Goal: Information Seeking & Learning: Learn about a topic

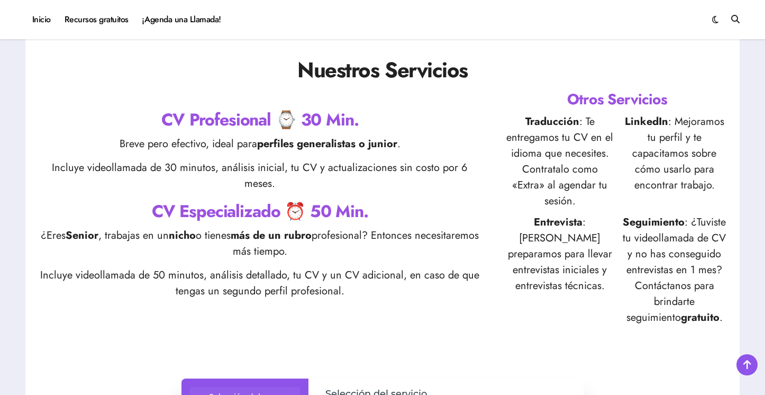
scroll to position [366, 0]
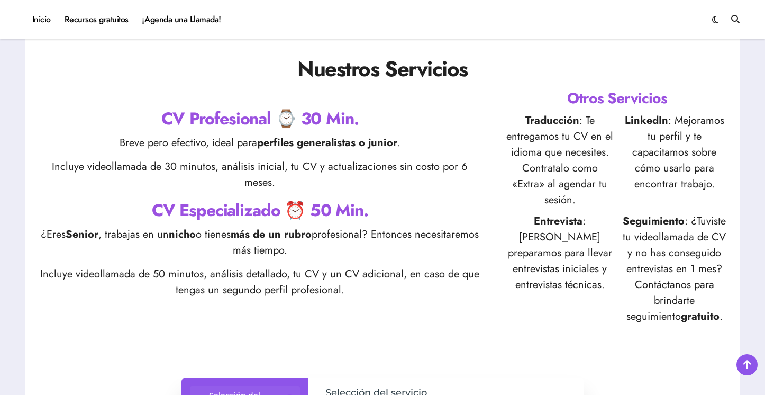
click at [291, 111] on h2 "CV Profesional ⌚ 30 Min." at bounding box center [260, 119] width 448 height 24
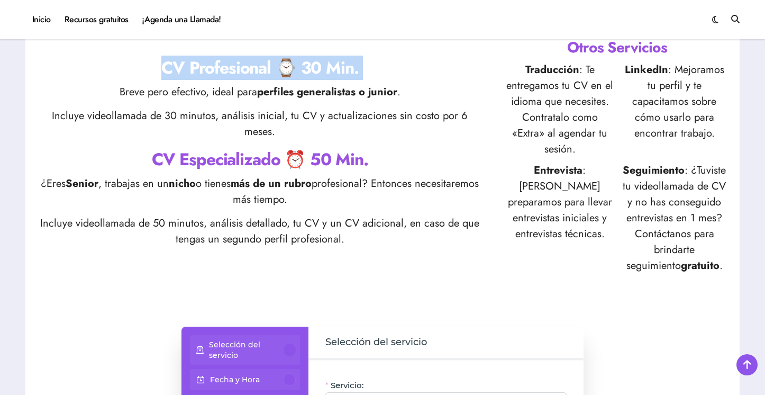
scroll to position [417, 0]
click at [202, 156] on div "CV Profesional ⌚ 30 Min. Breve pero efectivo, ideal para perfiles generalistas …" at bounding box center [260, 155] width 448 height 199
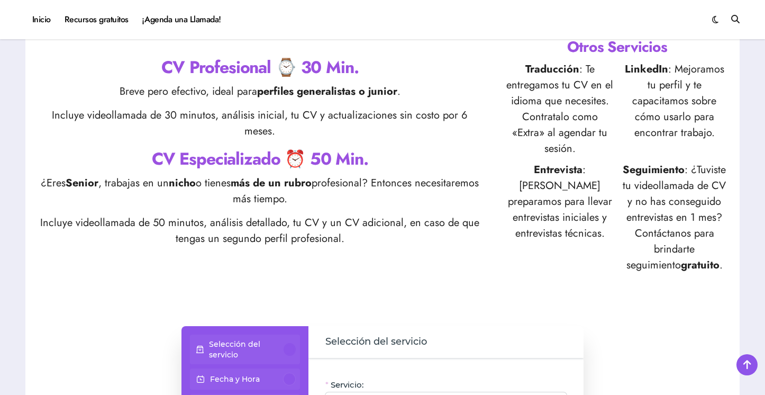
click at [202, 156] on div "CV Profesional ⌚ 30 Min. Breve pero efectivo, ideal para perfiles generalistas …" at bounding box center [260, 155] width 448 height 199
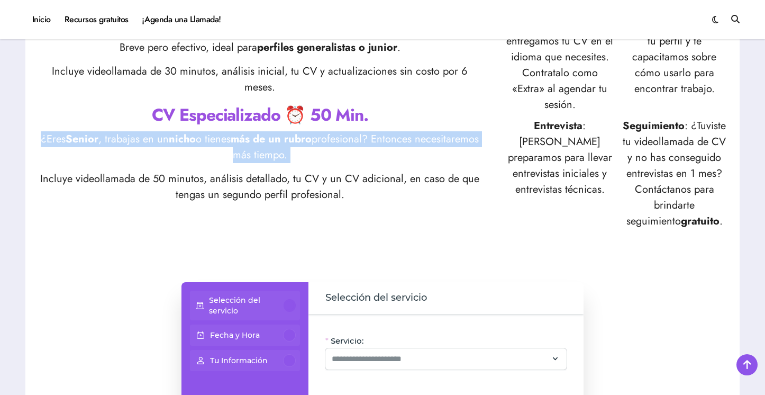
scroll to position [468, 0]
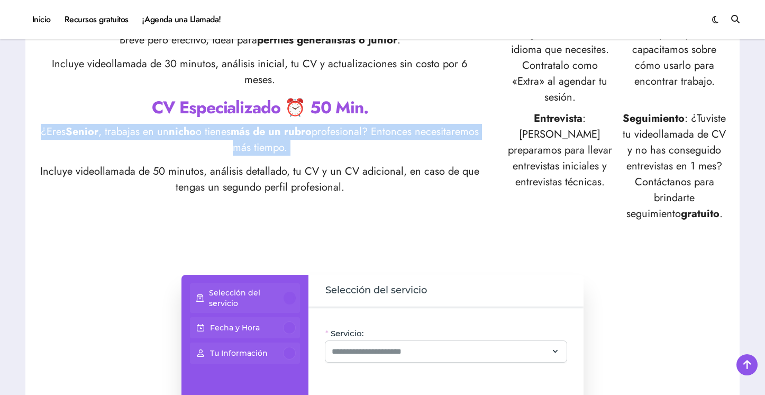
click at [349, 166] on p "Incluye videollamada de 50 minutos, análisis detallado, tu CV y un CV adicional…" at bounding box center [260, 180] width 448 height 32
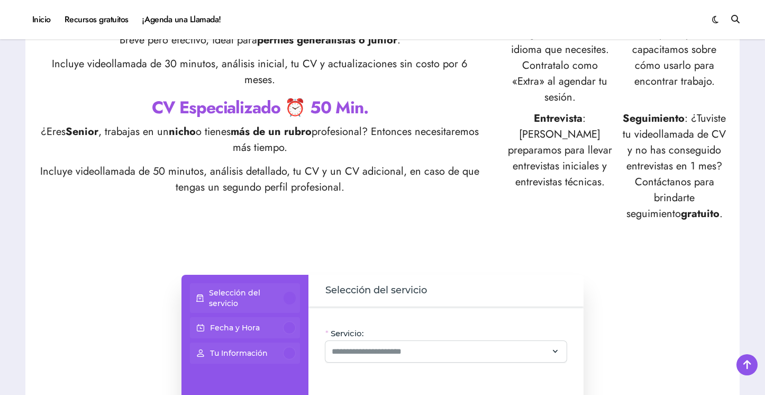
click at [349, 166] on p "Incluye videollamada de 50 minutos, análisis detallado, tu CV y un CV adicional…" at bounding box center [260, 180] width 448 height 32
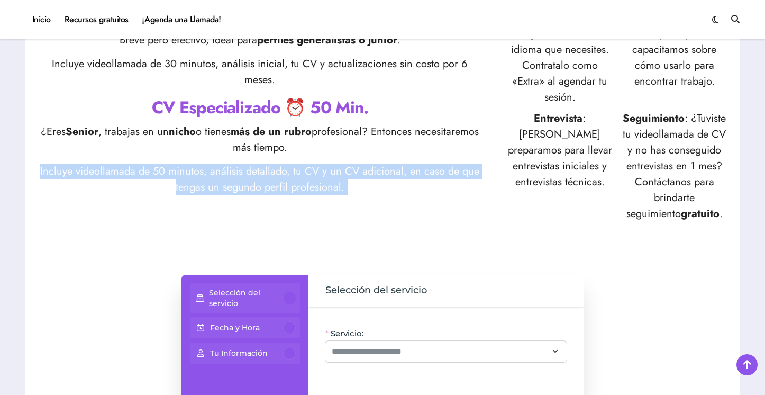
click at [355, 168] on p "Incluye videollamada de 50 minutos, análisis detallado, tu CV y un CV adicional…" at bounding box center [260, 180] width 448 height 32
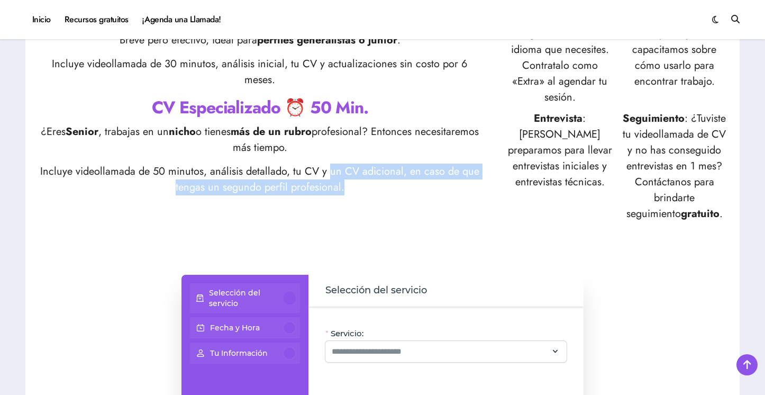
drag, startPoint x: 329, startPoint y: 157, endPoint x: 385, endPoint y: 189, distance: 64.7
click at [385, 189] on div "CV Profesional ⌚ 30 Min. Breve pero efectivo, ideal para perfiles generalistas …" at bounding box center [382, 103] width 693 height 237
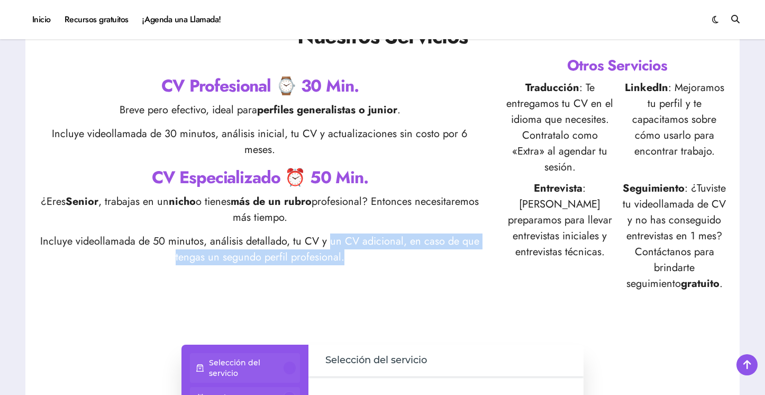
scroll to position [397, 0]
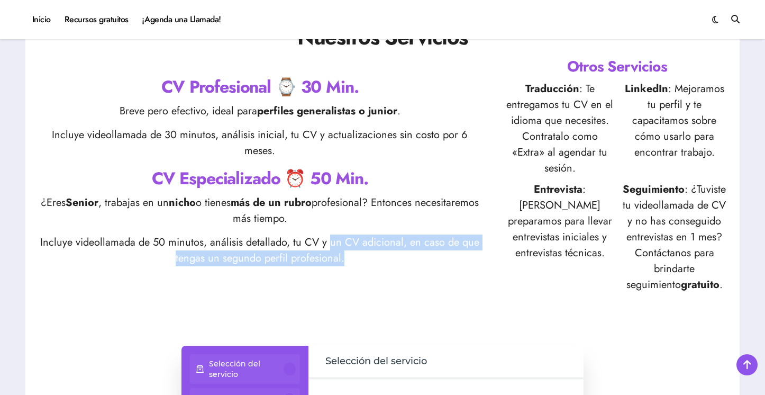
click at [561, 137] on p "Traducción : Te entregamos tu CV en el idioma que necesites. Contratalo como «E…" at bounding box center [560, 128] width 110 height 95
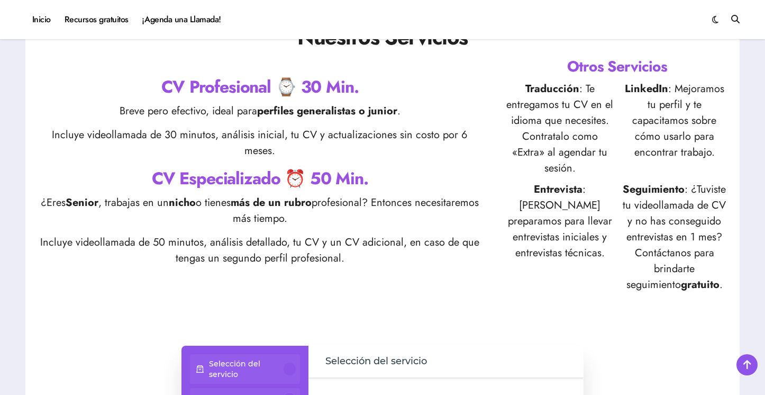
click at [561, 137] on p "Traducción : Te entregamos tu CV en el idioma que necesites. Contratalo como «E…" at bounding box center [560, 128] width 110 height 95
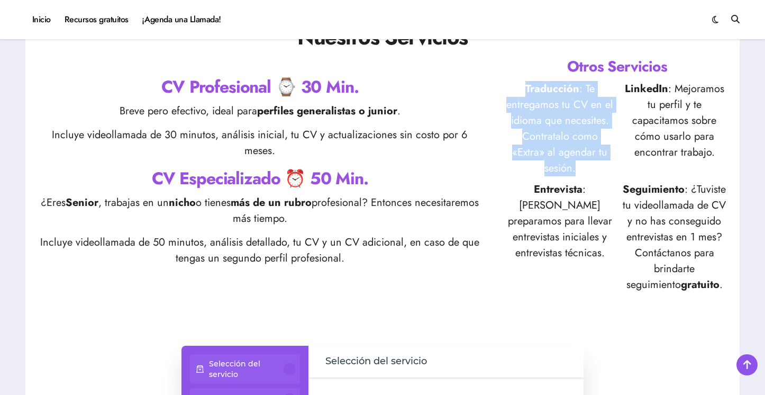
click at [553, 191] on p "Entrevista : Te preparamos para llevar entrevistas iniciales y entrevistas técn…" at bounding box center [560, 237] width 110 height 111
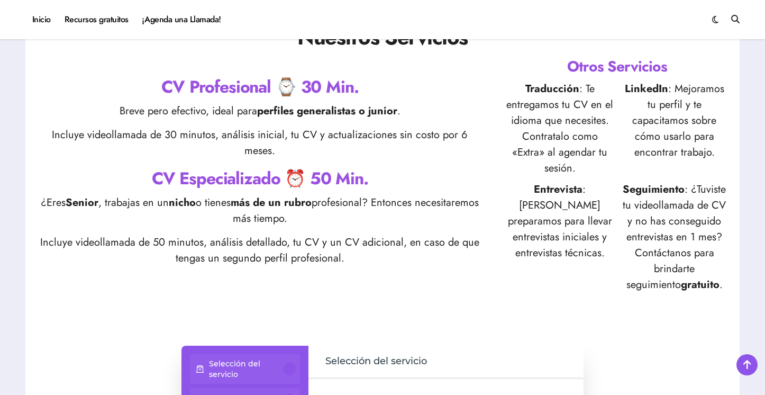
click at [553, 191] on p "Entrevista : Te preparamos para llevar entrevistas iniciales y entrevistas técn…" at bounding box center [560, 237] width 110 height 111
click at [643, 191] on p "Seguimiento : ¿Tuviste tu videollamada de CV y no has conseguido entrevistas en…" at bounding box center [675, 237] width 110 height 111
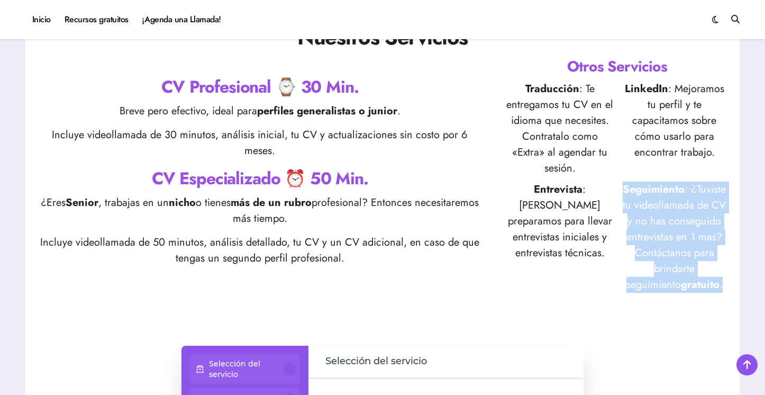
copy div "Seguimiento : ¿Tuviste tu videollamada de CV y no has conseguido entrevistas en…"
click at [665, 142] on p "LinkedIn : Mejoramos tu perfil y te capacitamos sobre cómo usarlo para encontra…" at bounding box center [675, 128] width 110 height 95
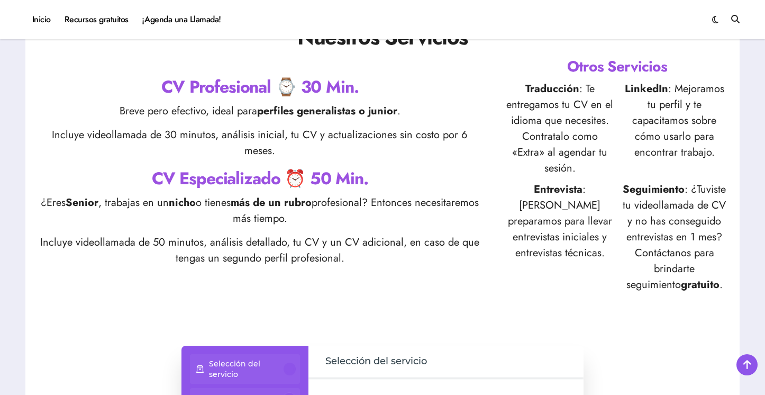
click at [665, 142] on p "LinkedIn : Mejoramos tu perfil y te capacitamos sobre cómo usarlo para encontra…" at bounding box center [675, 128] width 110 height 95
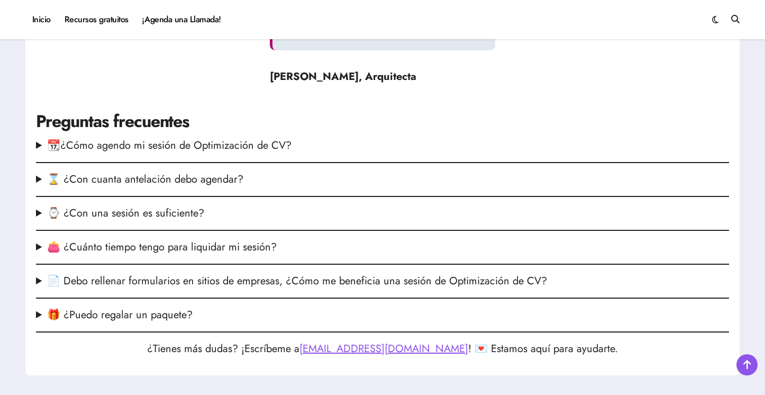
scroll to position [1403, 0]
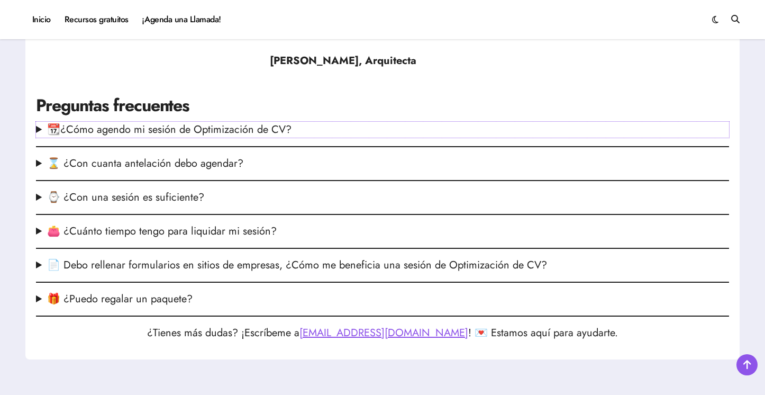
click at [193, 126] on summary "📆¿Cómo agendo mi sesión de Optimización de CV?" at bounding box center [382, 130] width 693 height 16
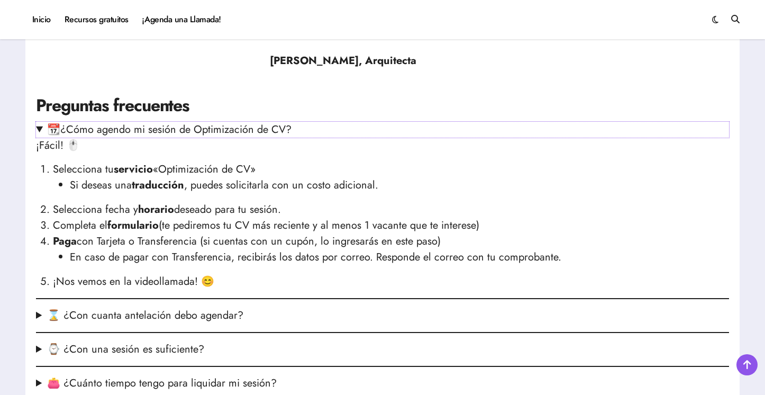
click at [193, 126] on summary "📆¿Cómo agendo mi sesión de Optimización de CV?" at bounding box center [382, 130] width 693 height 16
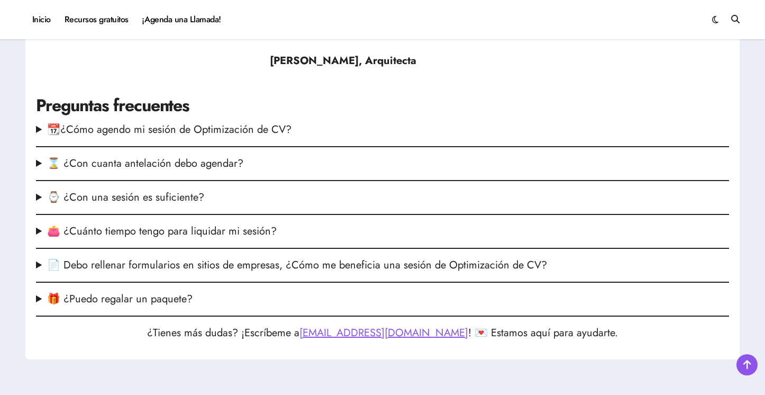
click at [162, 196] on summary "⌚ ¿Con una sesión es suficiente?" at bounding box center [382, 197] width 693 height 16
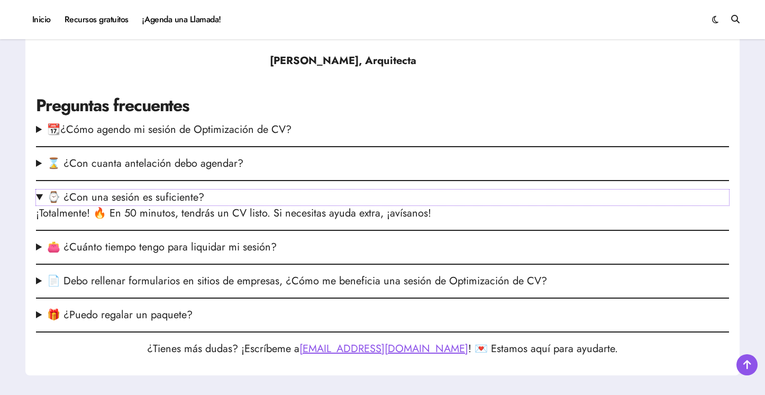
click at [162, 196] on summary "⌚ ¿Con una sesión es suficiente?" at bounding box center [382, 197] width 693 height 16
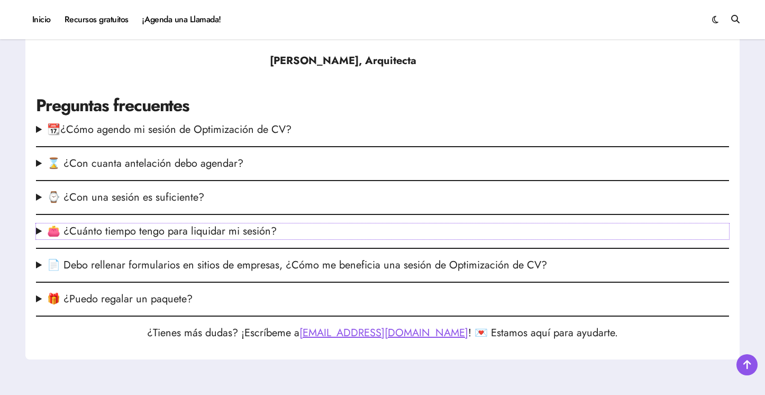
click at [135, 236] on summary "👛 ¿Cuánto tiempo tengo para liquidar mi sesión?" at bounding box center [382, 231] width 693 height 16
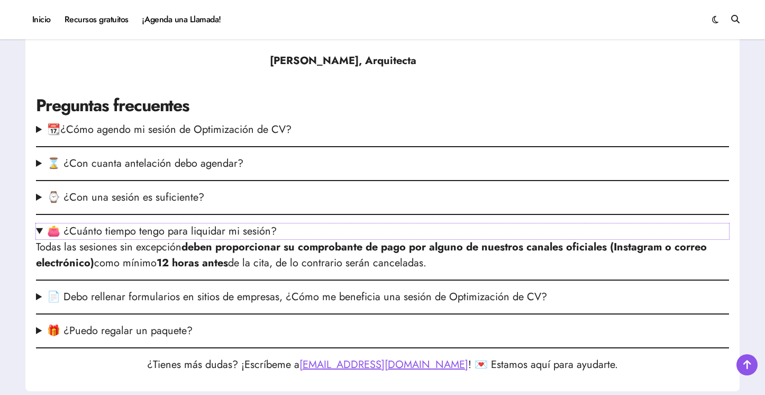
click at [135, 236] on summary "👛 ¿Cuánto tiempo tengo para liquidar mi sesión?" at bounding box center [382, 231] width 693 height 16
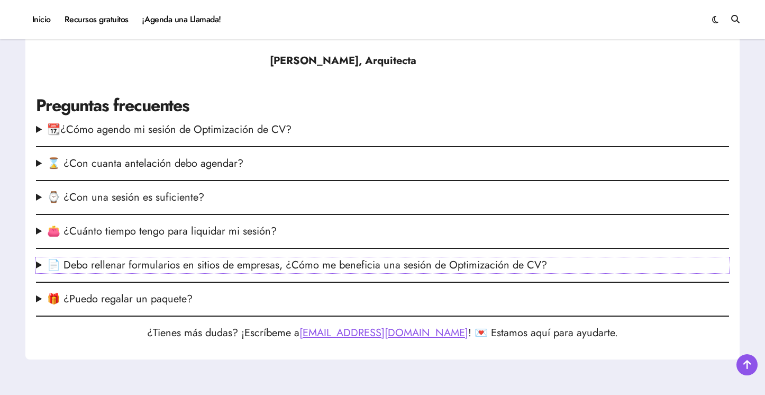
click at [129, 268] on summary "📄 Debo rellenar formularios en sitios de empresas, ¿Cómo me beneficia una sesió…" at bounding box center [382, 265] width 693 height 16
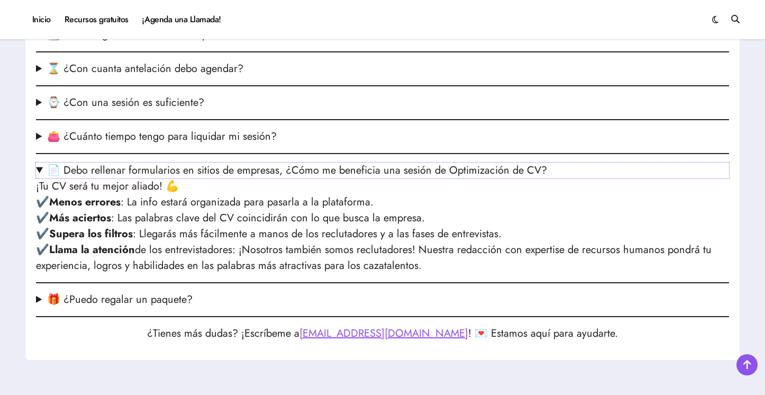
scroll to position [1498, 0]
click at [134, 250] on p "¡Tu CV será tu mejor aliado! 💪 ✔️ Menos errores : La info estará organizada par…" at bounding box center [382, 225] width 693 height 95
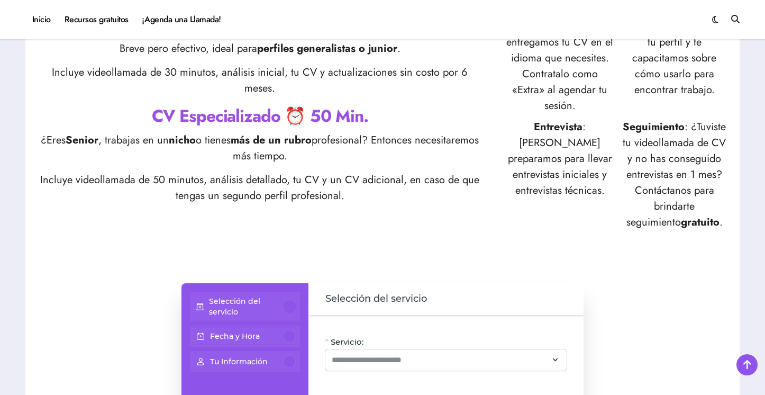
scroll to position [0, 0]
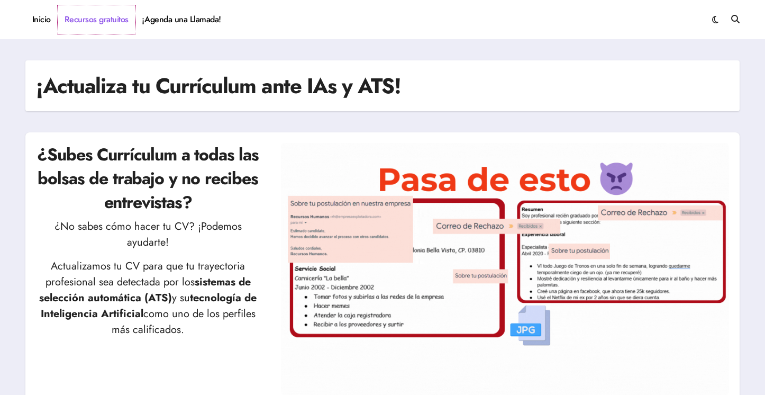
click at [92, 15] on link "Recursos gratuitos" at bounding box center [97, 19] width 78 height 29
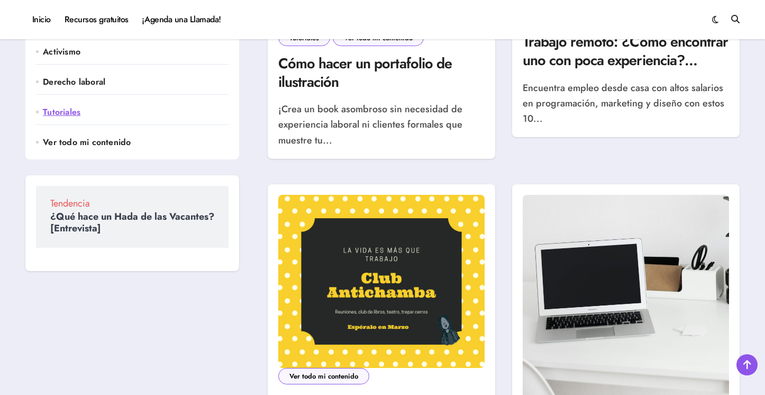
scroll to position [471, 0]
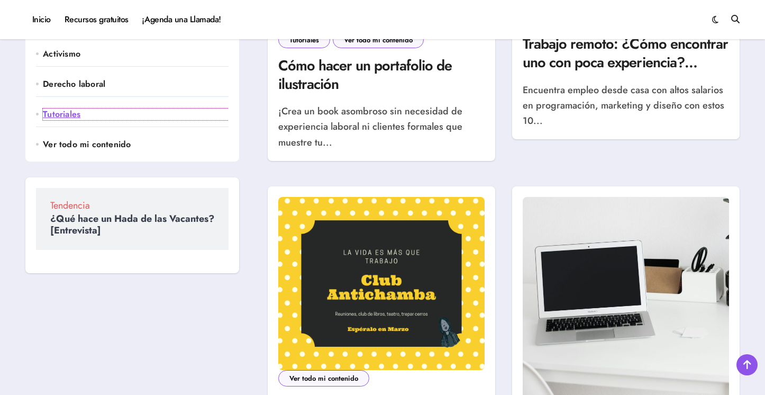
click at [60, 113] on link "Tutoriales" at bounding box center [136, 114] width 186 height 12
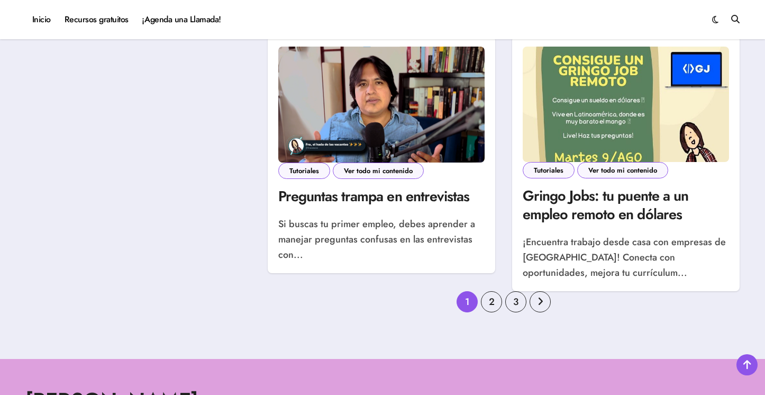
scroll to position [1261, 0]
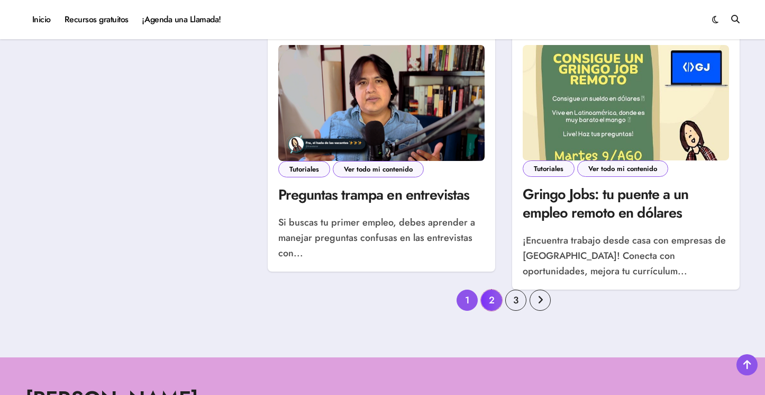
click at [496, 305] on link "2" at bounding box center [491, 299] width 21 height 21
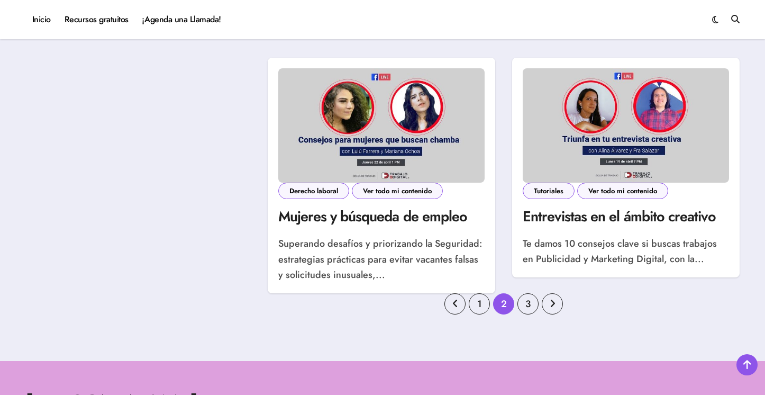
scroll to position [1330, 0]
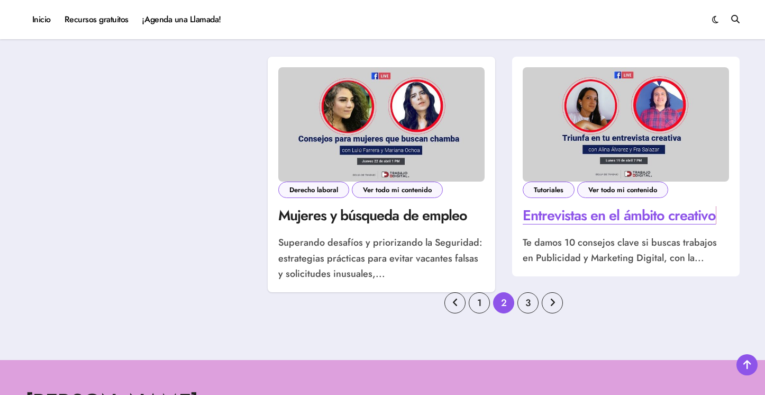
click at [601, 205] on link "Entrevistas en el ámbito creativo" at bounding box center [619, 215] width 193 height 21
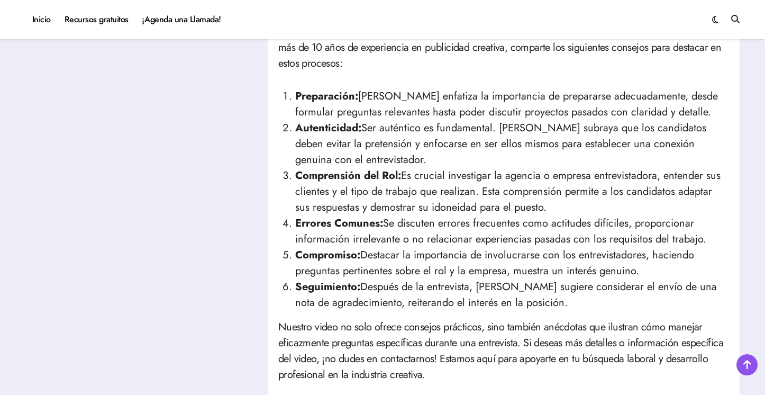
scroll to position [451, 0]
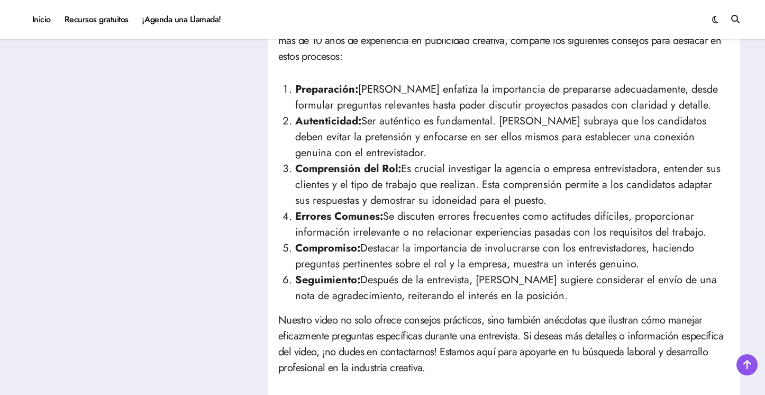
click at [403, 194] on li "Comprensión del Rol: Es crucial investigar la agencia o empresa entrevistadora,…" at bounding box center [512, 185] width 434 height 48
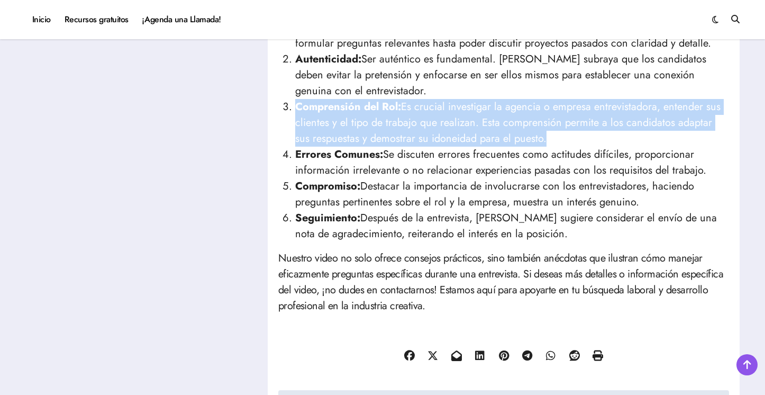
scroll to position [518, 0]
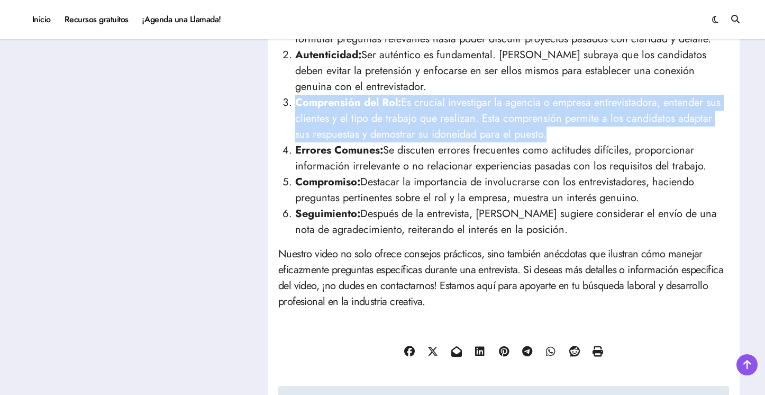
click at [425, 168] on li "Errores Comunes: Se discuten errores frecuentes como actitudes difíciles, propo…" at bounding box center [512, 158] width 434 height 32
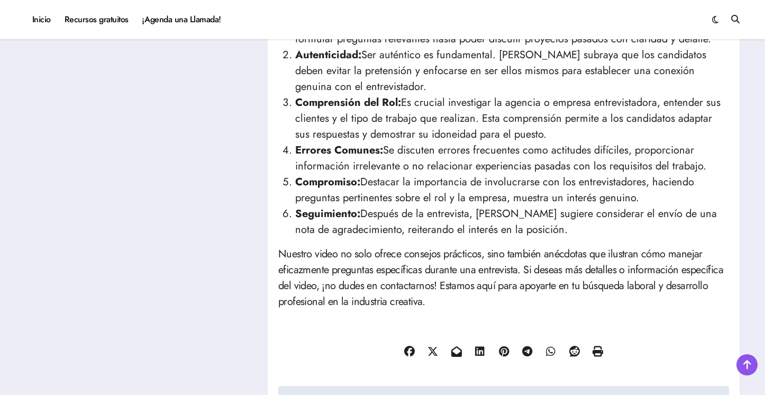
click at [425, 168] on li "Errores Comunes: Se discuten errores frecuentes como actitudes difíciles, propo…" at bounding box center [512, 158] width 434 height 32
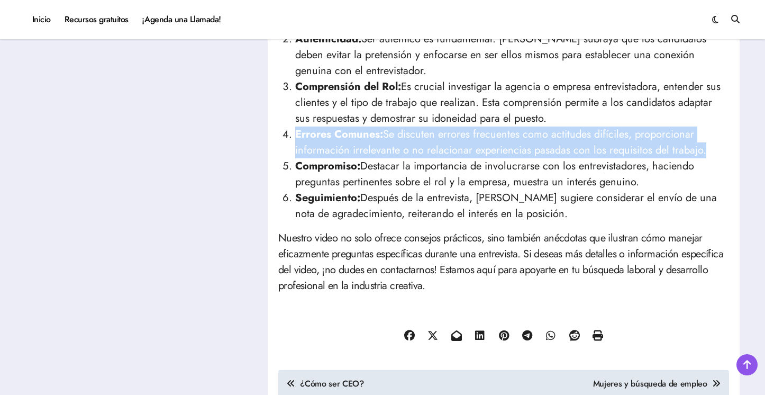
scroll to position [534, 0]
click at [406, 200] on li "Seguimiento: Después de la entrevista, [PERSON_NAME] sugiere considerar el enví…" at bounding box center [512, 205] width 434 height 32
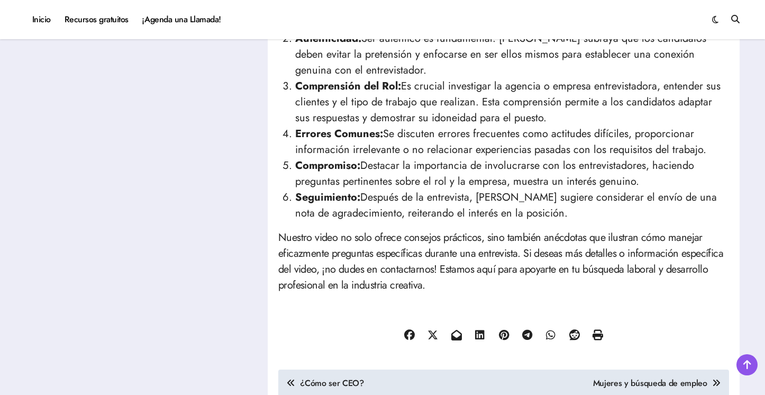
click at [406, 200] on li "Seguimiento: Después de la entrevista, [PERSON_NAME] sugiere considerar el enví…" at bounding box center [512, 205] width 434 height 32
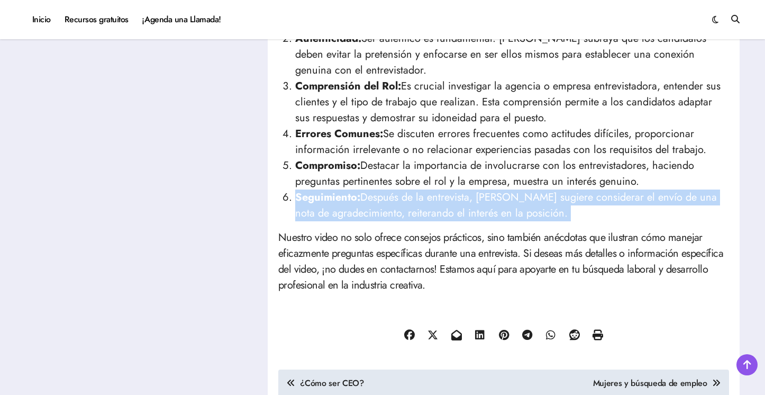
click at [369, 247] on p "Nuestro video no solo ofrece consejos prácticos, sino también anécdotas que ilu…" at bounding box center [503, 261] width 451 height 63
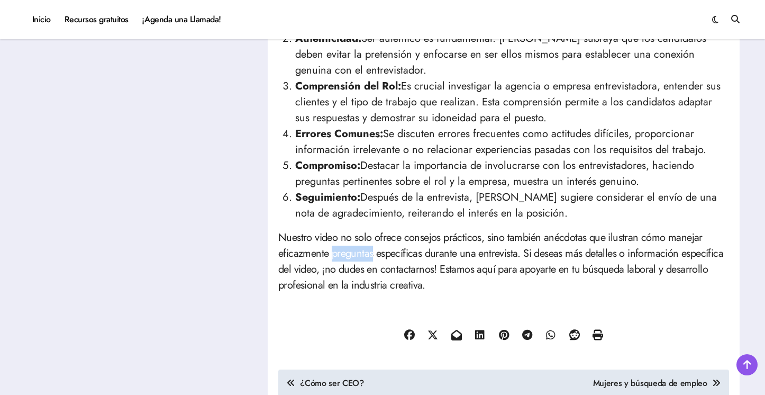
click at [369, 247] on p "Nuestro video no solo ofrece consejos prácticos, sino también anécdotas que ilu…" at bounding box center [503, 261] width 451 height 63
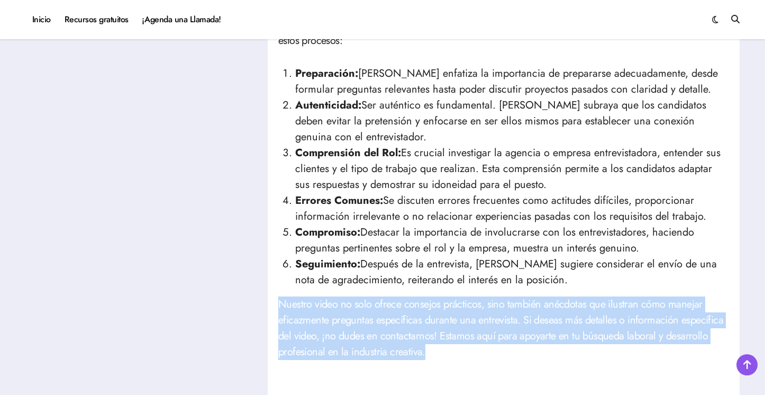
scroll to position [466, 0]
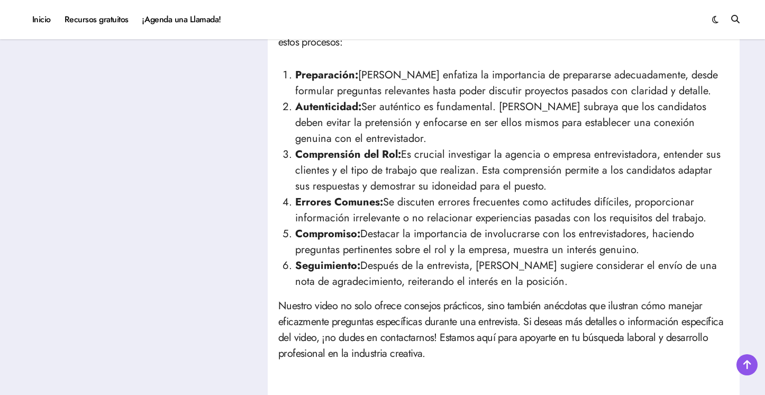
click at [385, 162] on li "Comprensión del Rol: Es crucial investigar la agencia o empresa entrevistadora,…" at bounding box center [512, 171] width 434 height 48
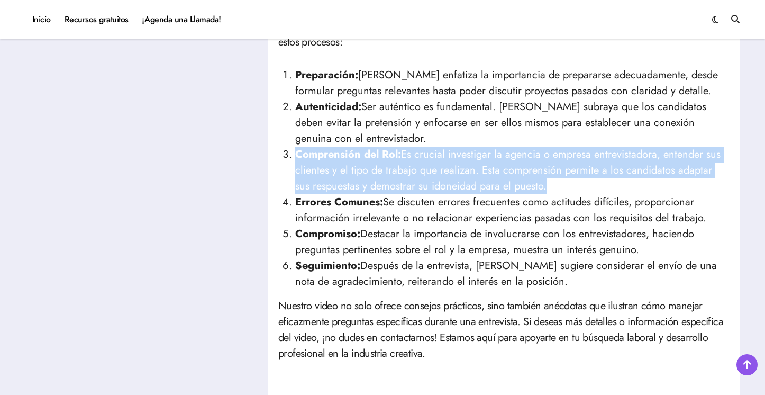
click at [395, 115] on li "Autenticidad: Ser auténtico es fundamental. [PERSON_NAME] subraya que los candi…" at bounding box center [512, 123] width 434 height 48
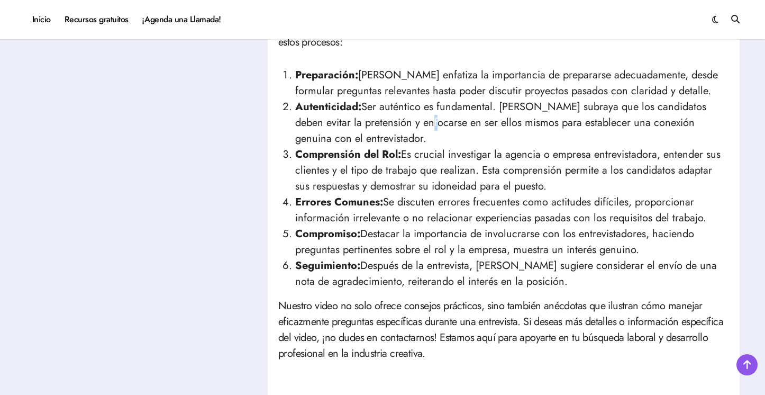
click at [395, 115] on li "Autenticidad: Ser auténtico es fundamental. [PERSON_NAME] subraya que los candi…" at bounding box center [512, 123] width 434 height 48
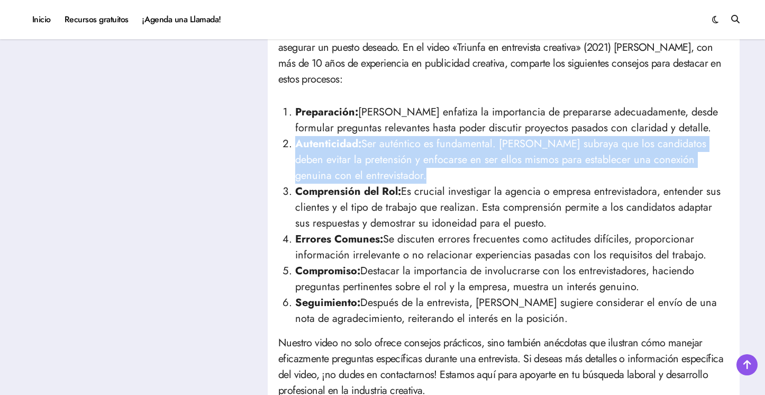
scroll to position [426, 0]
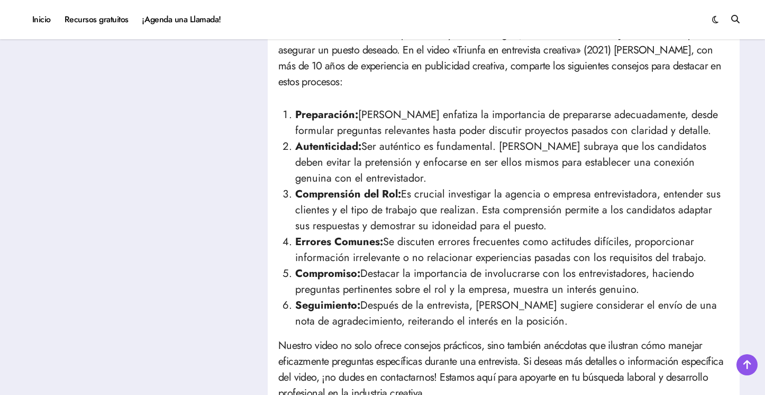
click at [383, 129] on li "Preparación: [PERSON_NAME] enfatiza la importancia de prepararse adecuadamente,…" at bounding box center [512, 123] width 434 height 32
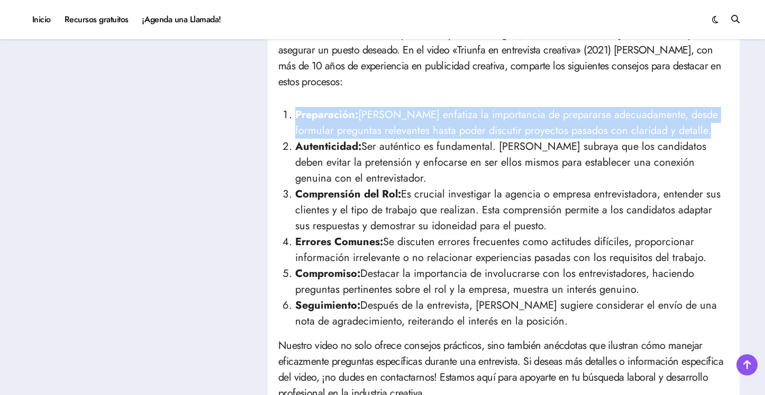
click at [361, 199] on strong "Comprensión del Rol:" at bounding box center [348, 193] width 106 height 15
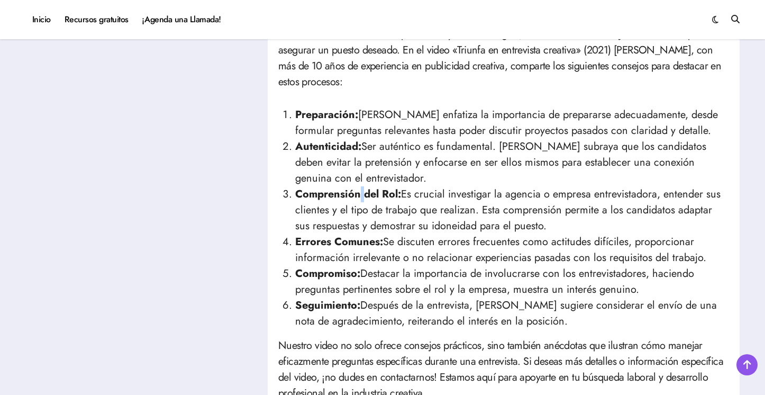
click at [361, 199] on strong "Comprensión del Rol:" at bounding box center [348, 193] width 106 height 15
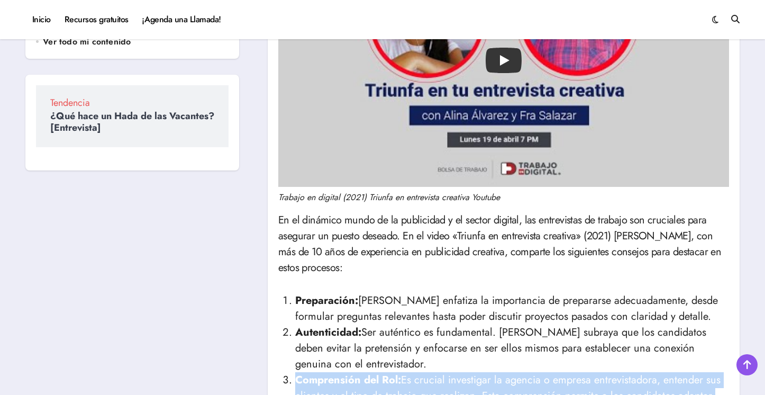
scroll to position [0, 0]
